Goal: Information Seeking & Learning: Learn about a topic

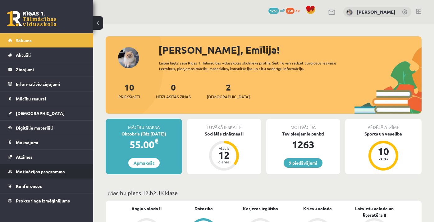
click at [45, 173] on span "Motivācijas programma" at bounding box center [40, 172] width 49 height 6
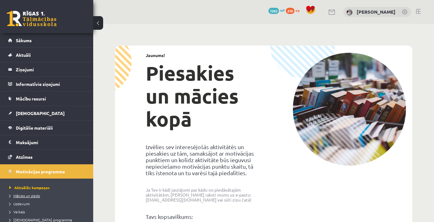
click at [27, 197] on span "Mācies un ziedo" at bounding box center [24, 195] width 31 height 5
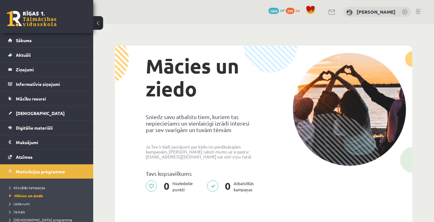
click at [20, 208] on li "Uzdevumi" at bounding box center [48, 204] width 78 height 8
click at [19, 205] on span "Uzdevumi" at bounding box center [20, 203] width 23 height 5
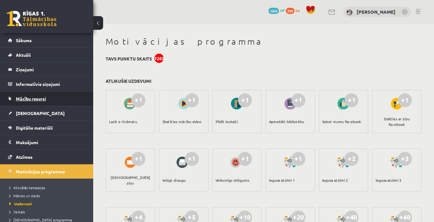
click at [36, 97] on span "Mācību resursi" at bounding box center [31, 99] width 30 height 6
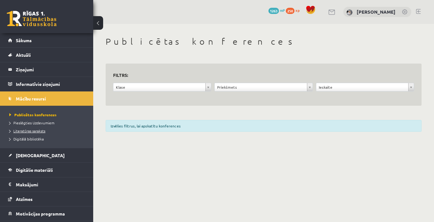
click at [27, 131] on span "Literatūras saraksts" at bounding box center [27, 130] width 36 height 5
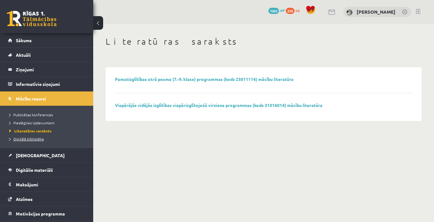
click at [27, 137] on span "Digitālā bibliotēka" at bounding box center [26, 139] width 34 height 5
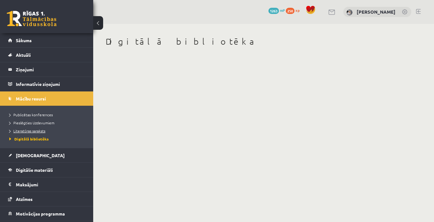
click at [26, 130] on span "Literatūras saraksts" at bounding box center [27, 130] width 36 height 5
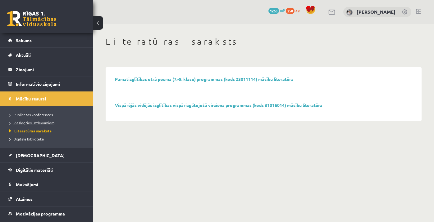
click at [25, 124] on span "Pieslēgties Uzdevumiem" at bounding box center [31, 122] width 45 height 5
click at [26, 141] on link "Digitālā bibliotēka" at bounding box center [48, 139] width 78 height 6
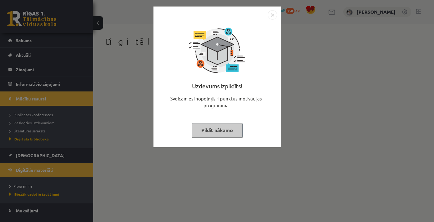
click at [209, 126] on button "Pildīt nākamo" at bounding box center [216, 130] width 51 height 14
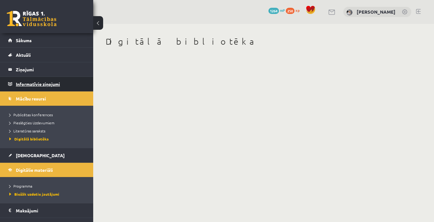
click at [55, 84] on legend "Informatīvie ziņojumi 0" at bounding box center [51, 84] width 70 height 14
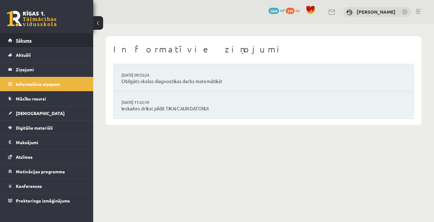
click at [38, 44] on link "Sākums" at bounding box center [46, 40] width 77 height 14
